Goal: Task Accomplishment & Management: Use online tool/utility

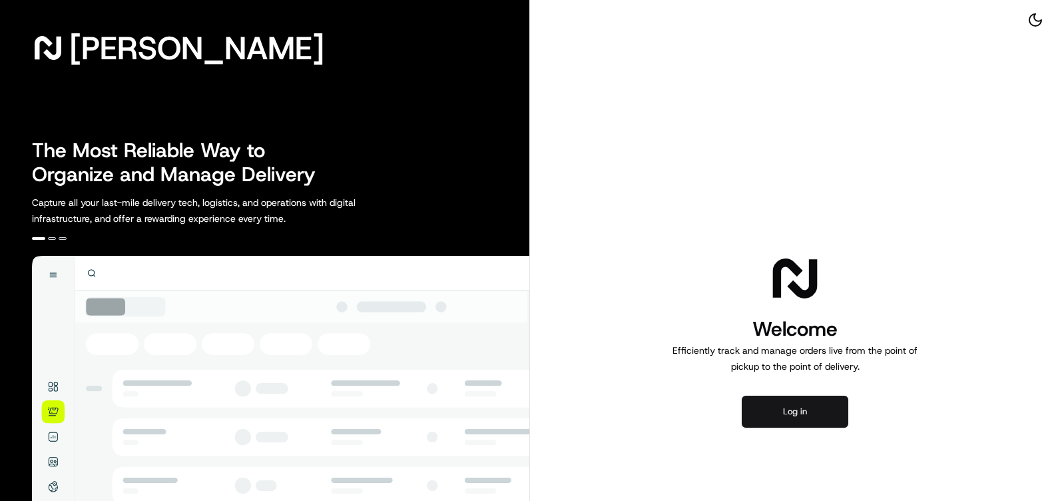
click at [842, 412] on button "Log in" at bounding box center [795, 412] width 107 height 32
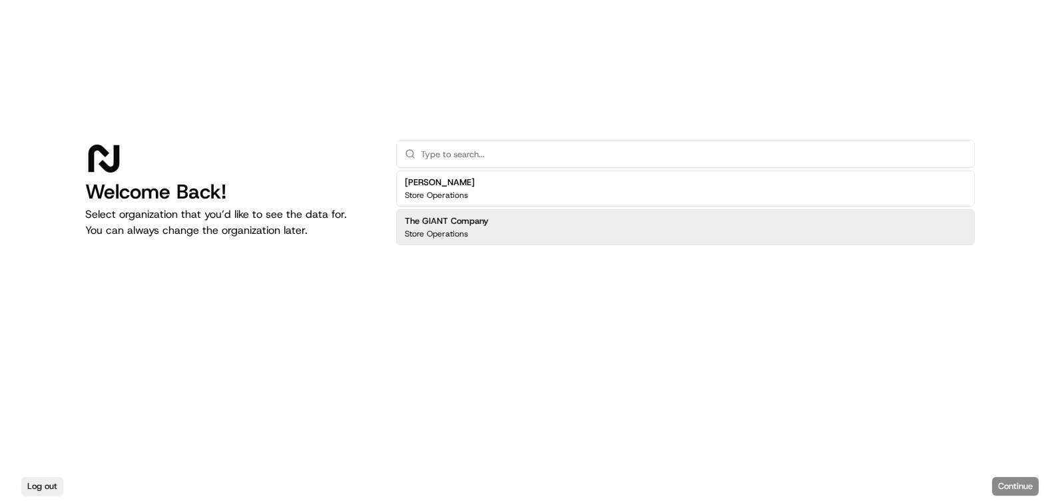
click at [517, 227] on div "The GIANT Company Store Operations" at bounding box center [685, 227] width 579 height 36
click at [1006, 481] on button "Continue" at bounding box center [1015, 486] width 47 height 19
